Goal: Information Seeking & Learning: Learn about a topic

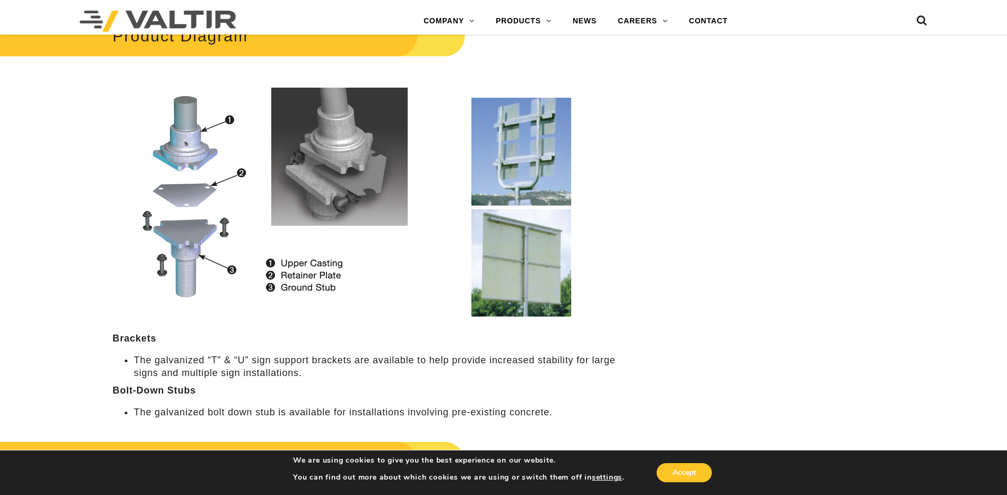
scroll to position [1115, 0]
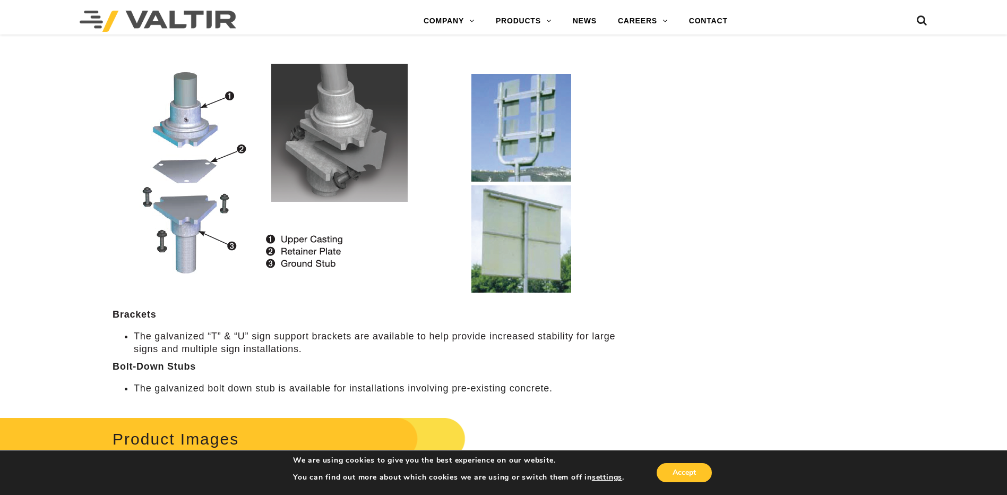
click at [285, 325] on div "Product Diagram Brackets The galvanized “T” & “U” sign support brackets are ava…" at bounding box center [378, 191] width 530 height 408
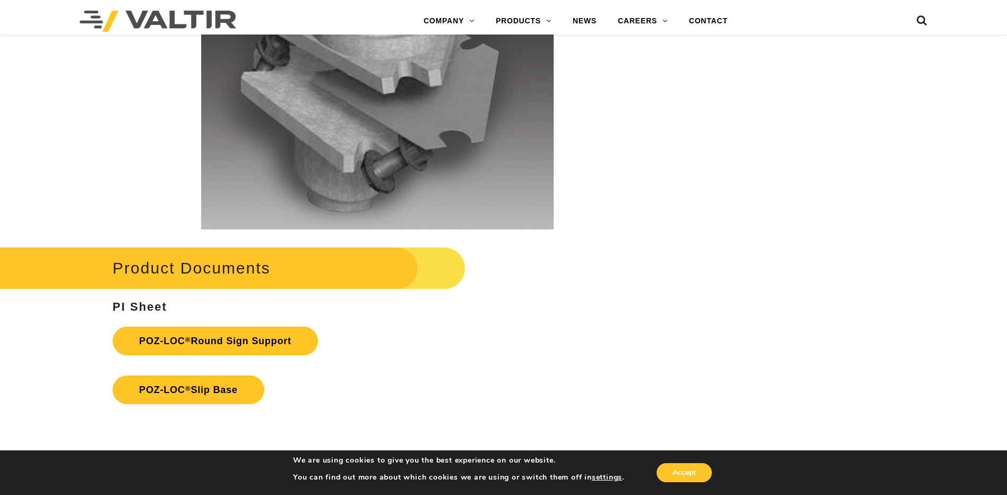
scroll to position [2230, 0]
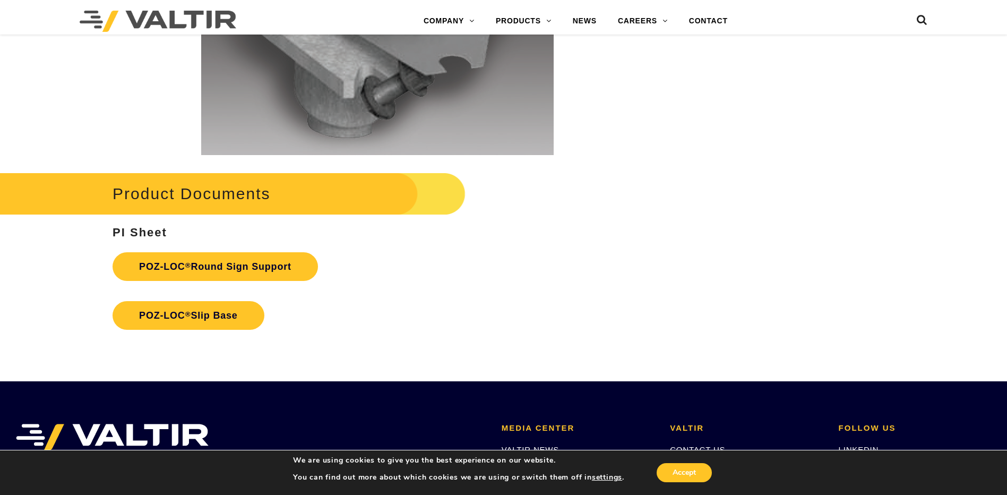
scroll to position [2488, 0]
